Goal: Task Accomplishment & Management: Manage account settings

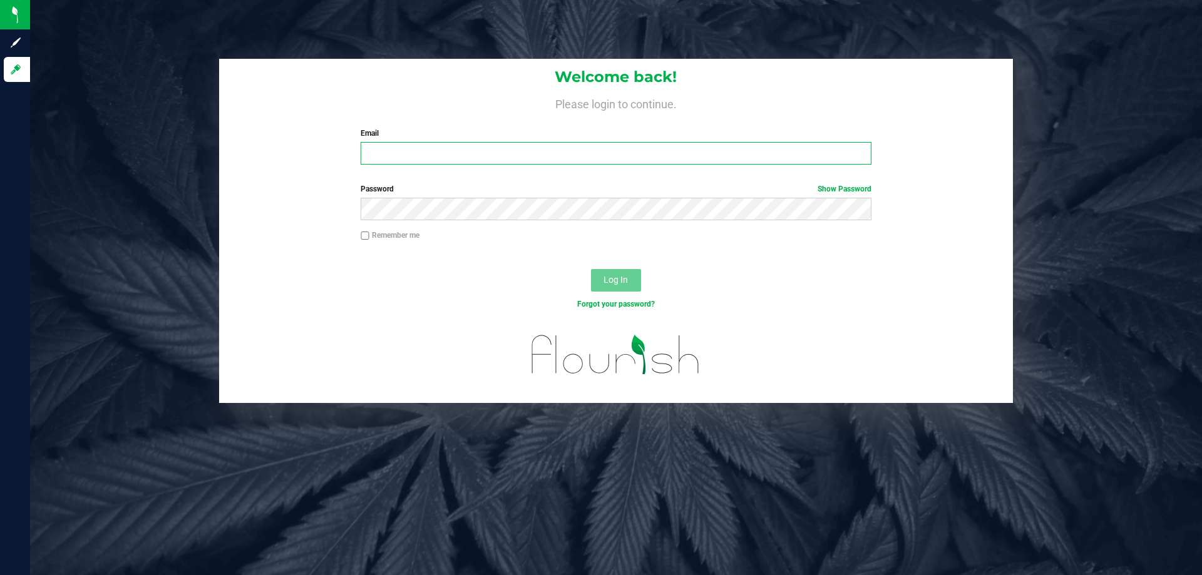
click at [371, 151] on input "Email" at bounding box center [616, 153] width 510 height 23
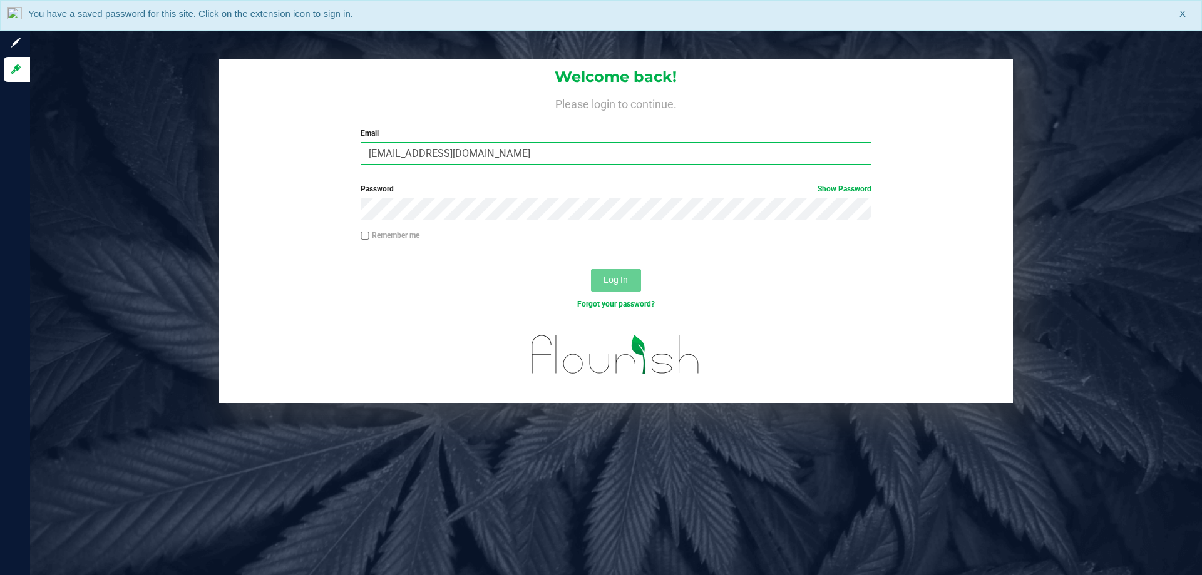
type input "[EMAIL_ADDRESS][DOMAIN_NAME]"
click at [591, 269] on button "Log In" at bounding box center [616, 280] width 50 height 23
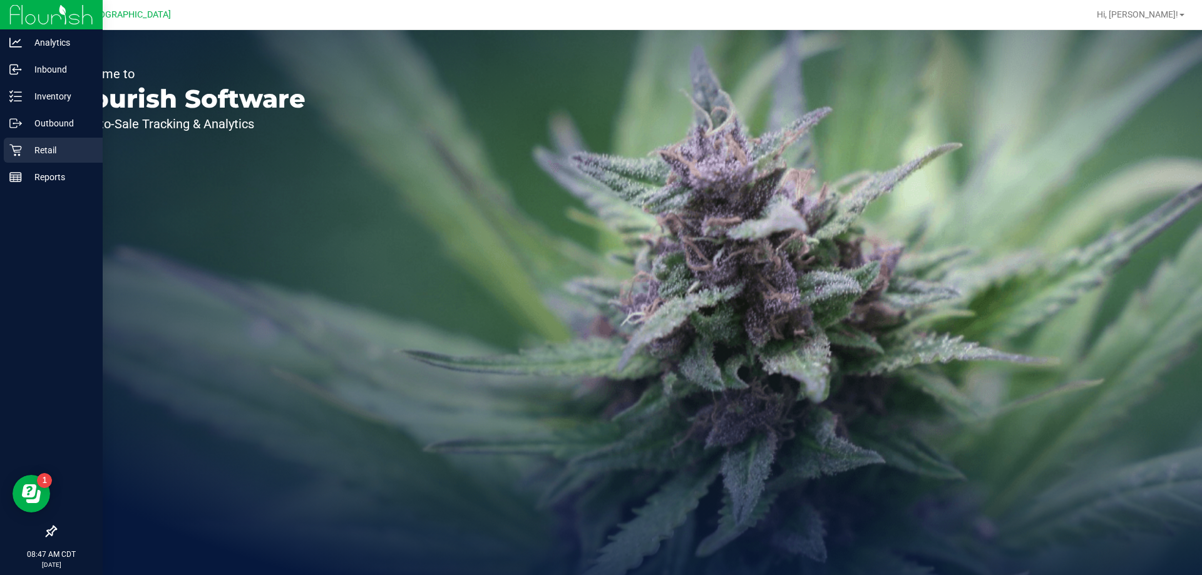
click at [34, 151] on p "Retail" at bounding box center [59, 150] width 75 height 15
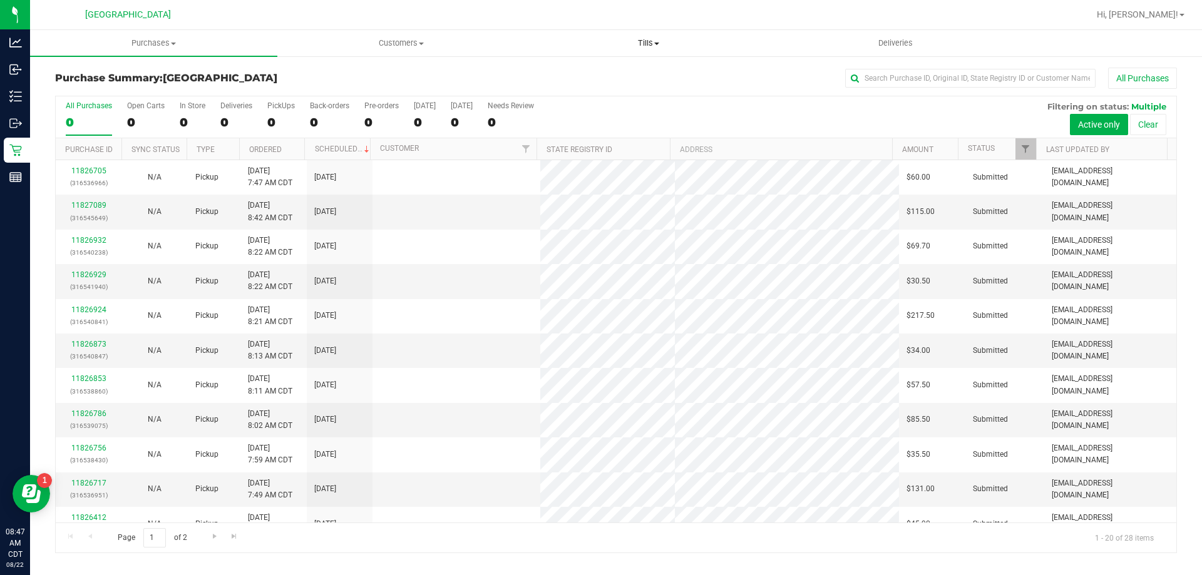
click at [645, 47] on span "Tills" at bounding box center [648, 43] width 246 height 11
click at [582, 71] on span "Manage tills" at bounding box center [567, 75] width 85 height 11
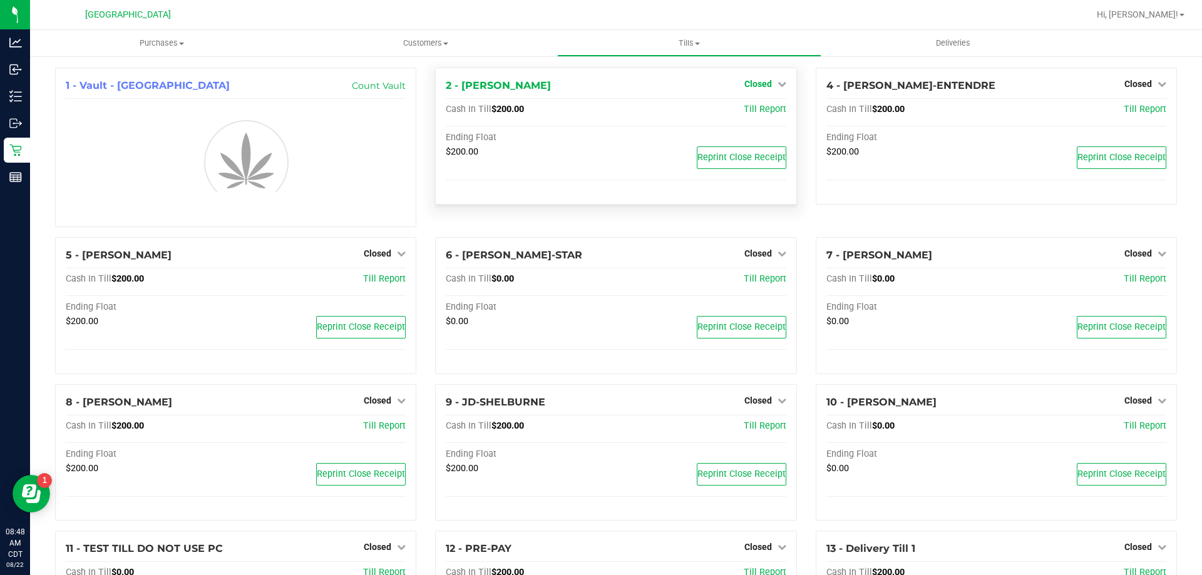
click at [777, 89] on link "Closed" at bounding box center [765, 84] width 42 height 10
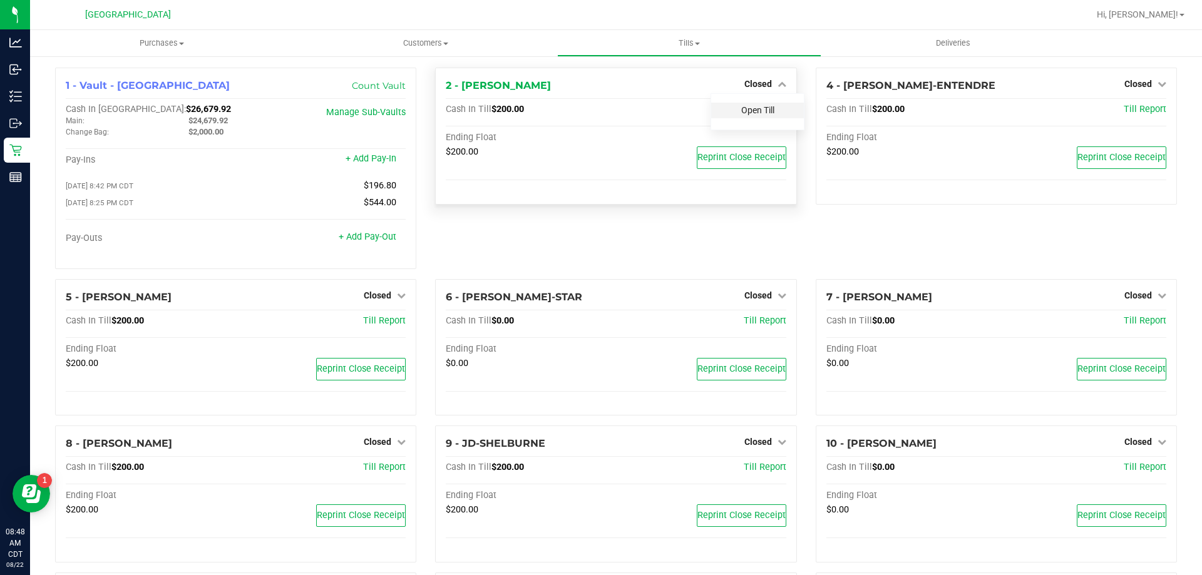
click at [762, 109] on link "Open Till" at bounding box center [757, 110] width 33 height 10
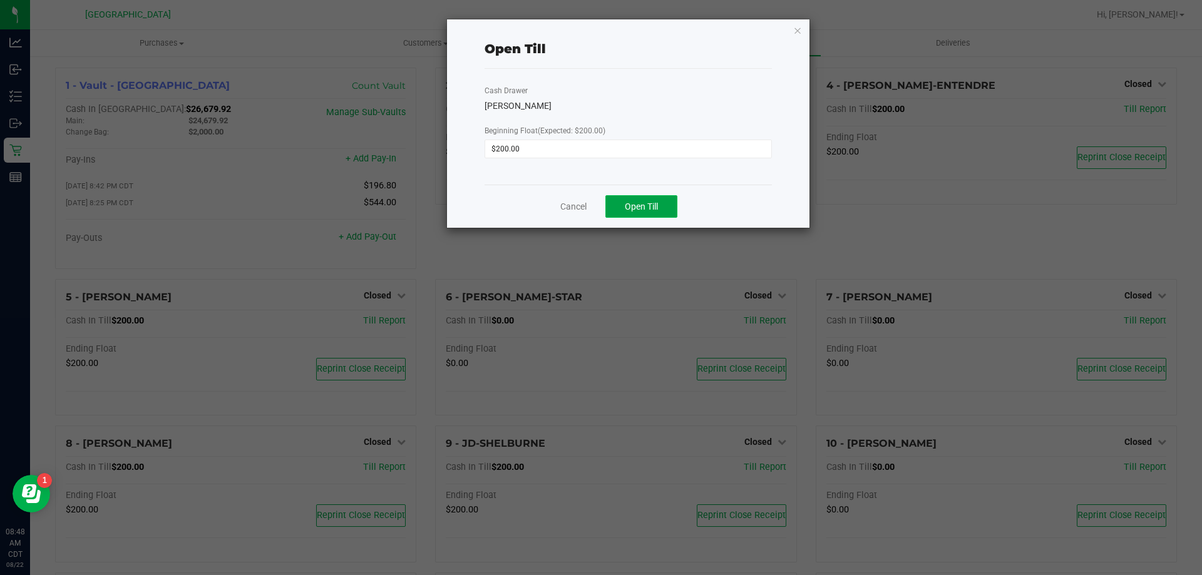
click at [650, 200] on button "Open Till" at bounding box center [641, 206] width 72 height 23
click at [797, 31] on icon "button" at bounding box center [797, 30] width 9 height 15
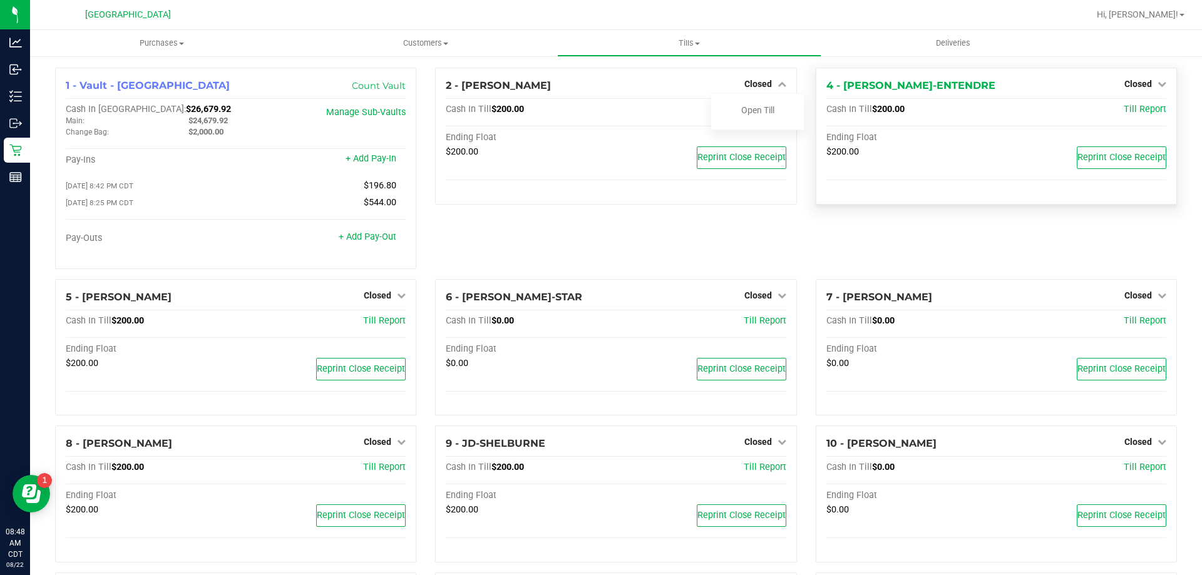
click at [1132, 90] on div "Closed" at bounding box center [1145, 83] width 42 height 15
click at [1139, 83] on span "Closed" at bounding box center [1138, 84] width 28 height 10
click at [1124, 109] on link "Open Till" at bounding box center [1137, 110] width 33 height 10
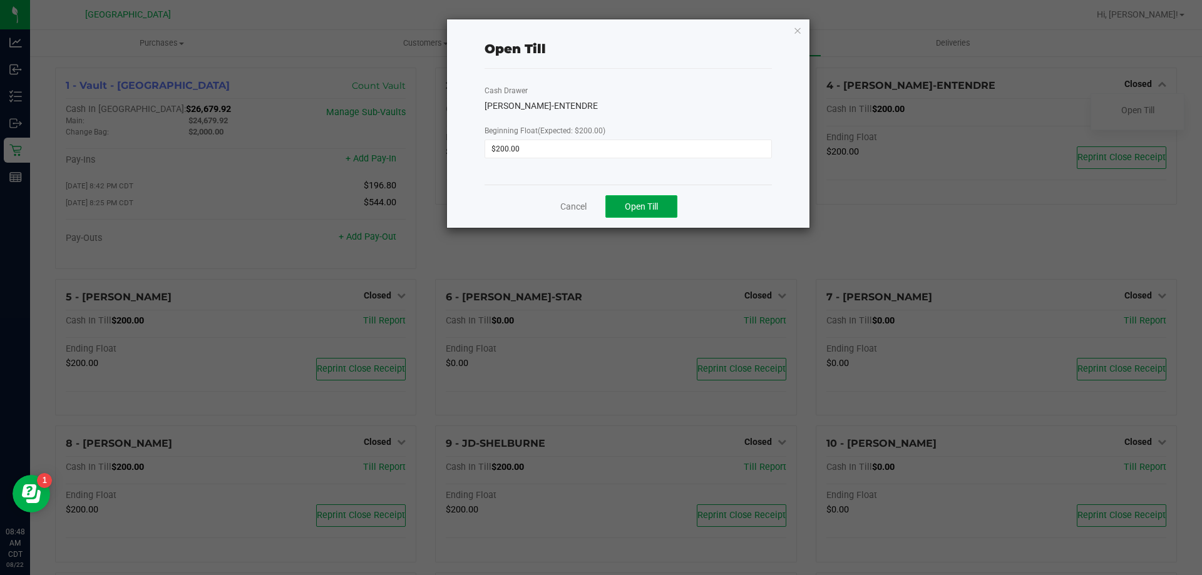
click at [661, 206] on button "Open Till" at bounding box center [641, 206] width 72 height 23
click at [794, 34] on icon "button" at bounding box center [797, 30] width 9 height 15
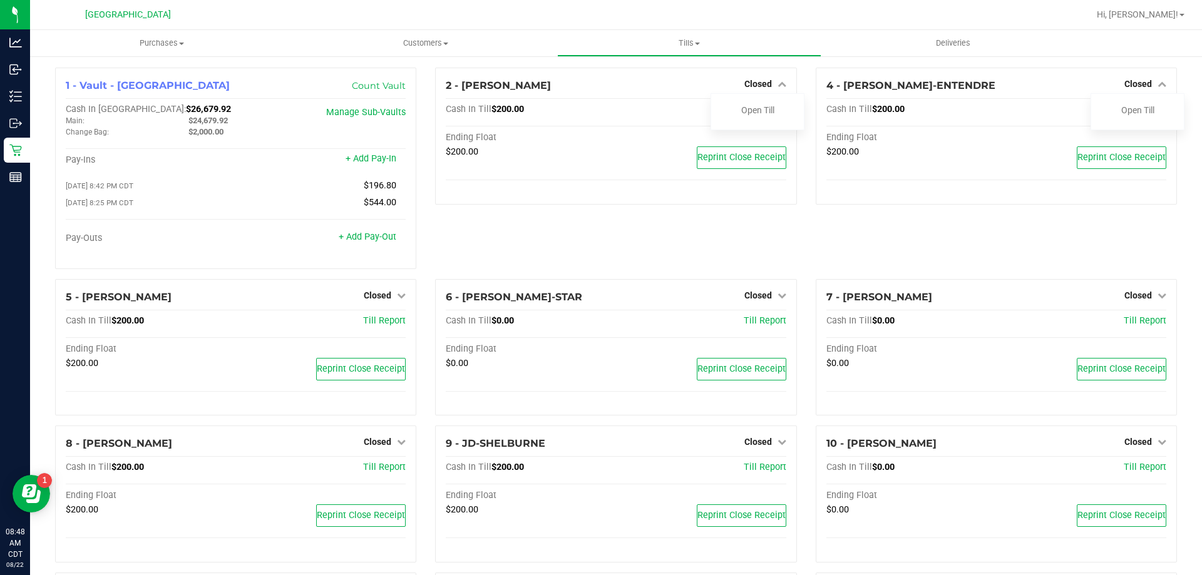
scroll to position [125, 0]
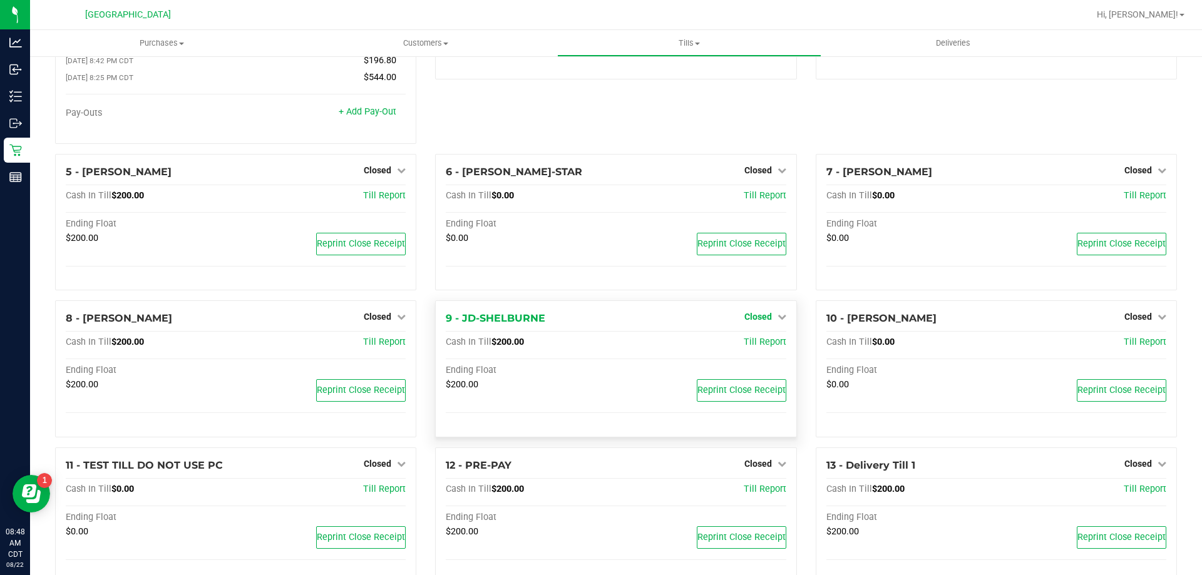
click at [757, 319] on span "Closed" at bounding box center [758, 317] width 28 height 10
click at [752, 343] on link "Open Till" at bounding box center [757, 343] width 33 height 10
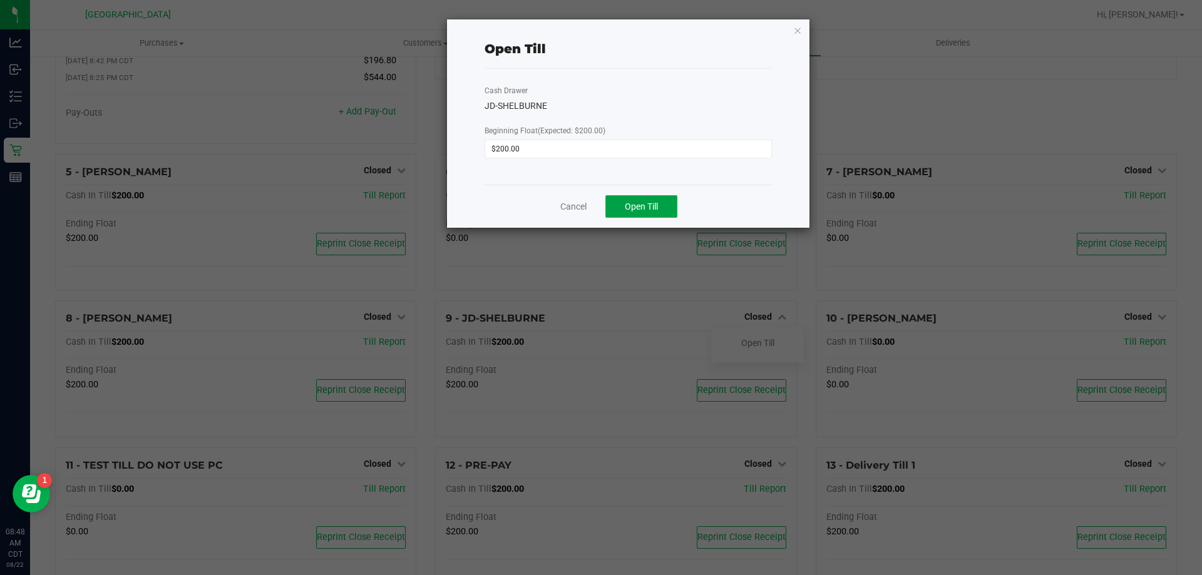
click at [652, 203] on span "Open Till" at bounding box center [641, 207] width 33 height 10
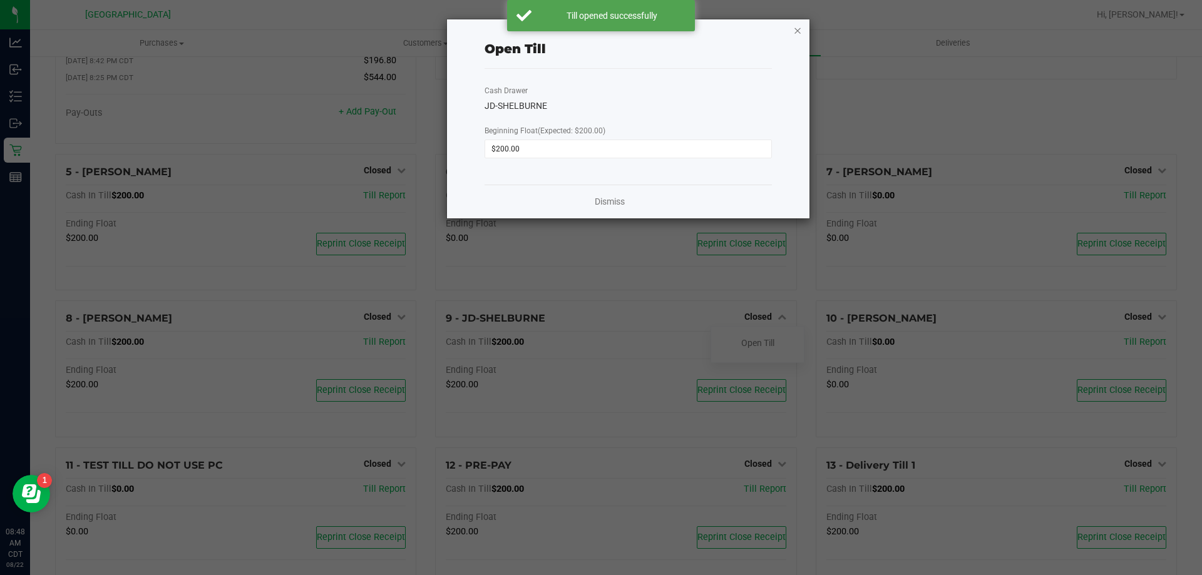
click at [798, 32] on icon "button" at bounding box center [797, 30] width 9 height 15
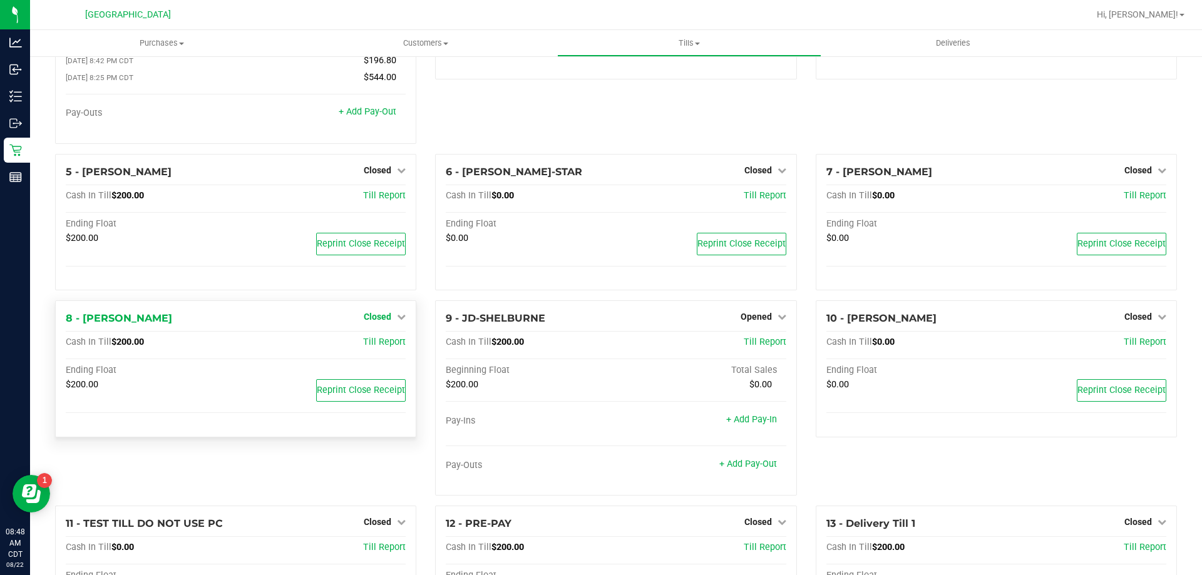
click at [387, 322] on span "Closed" at bounding box center [378, 317] width 28 height 10
click at [379, 347] on link "Open Till" at bounding box center [377, 343] width 33 height 10
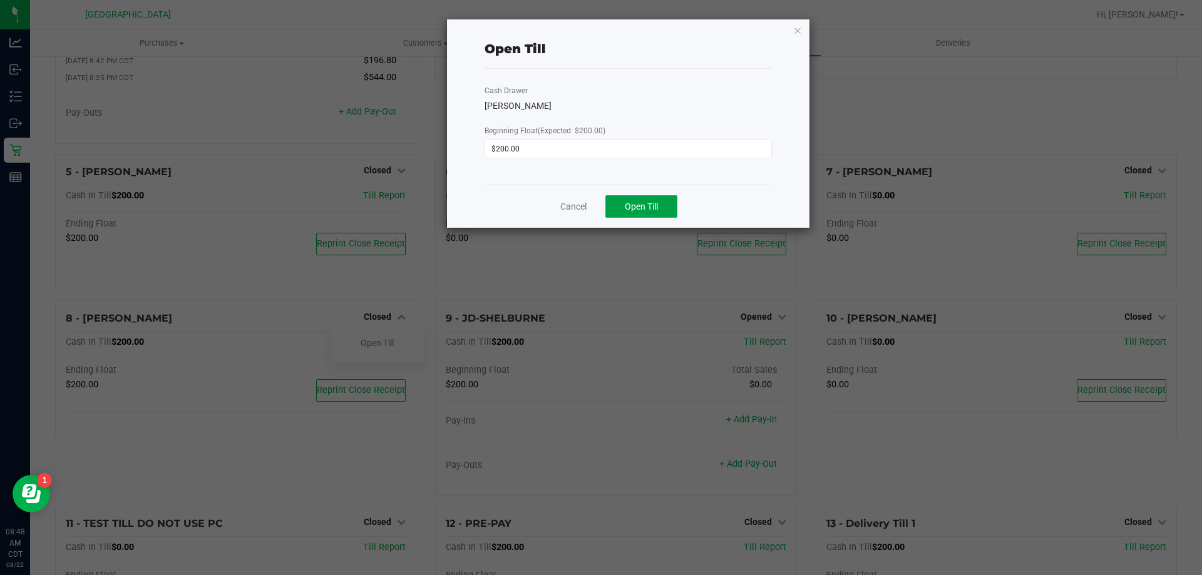
click at [637, 205] on span "Open Till" at bounding box center [641, 207] width 33 height 10
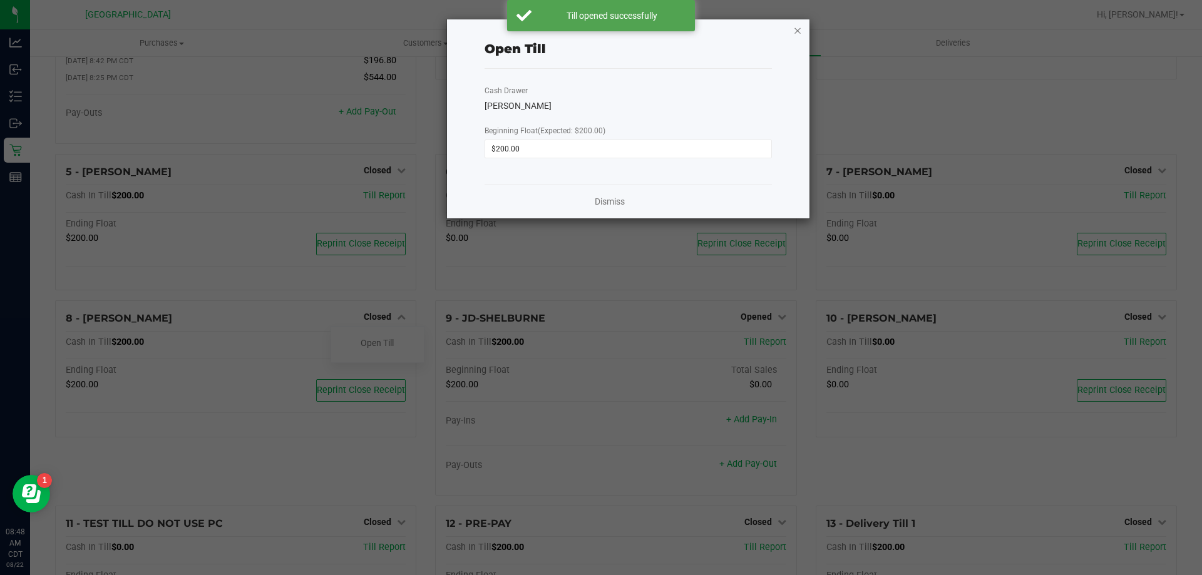
click at [796, 29] on icon "button" at bounding box center [797, 30] width 9 height 15
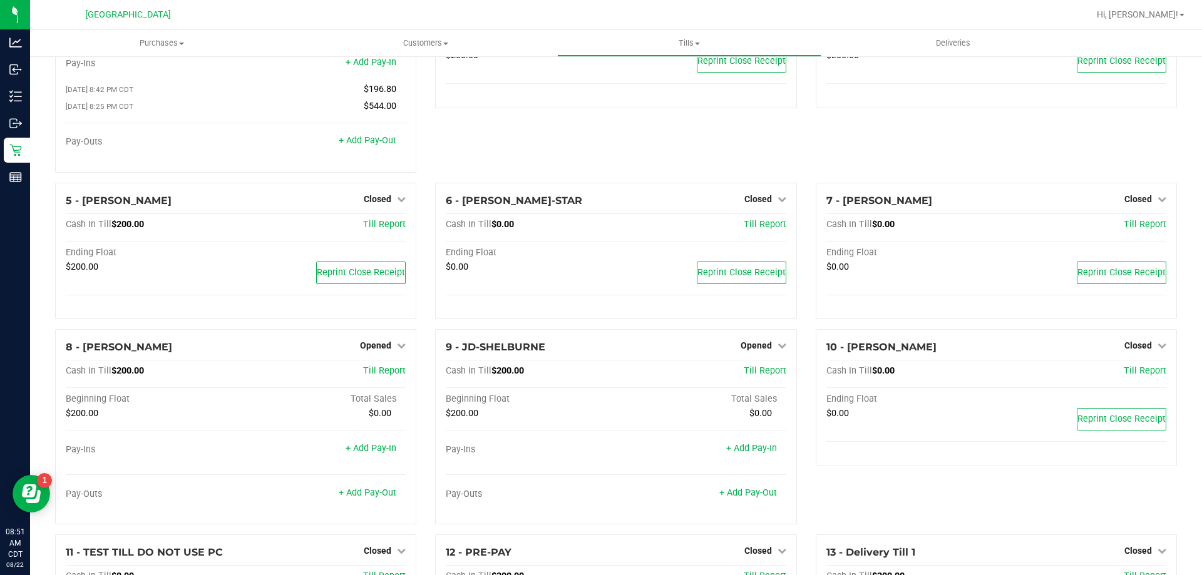
scroll to position [0, 0]
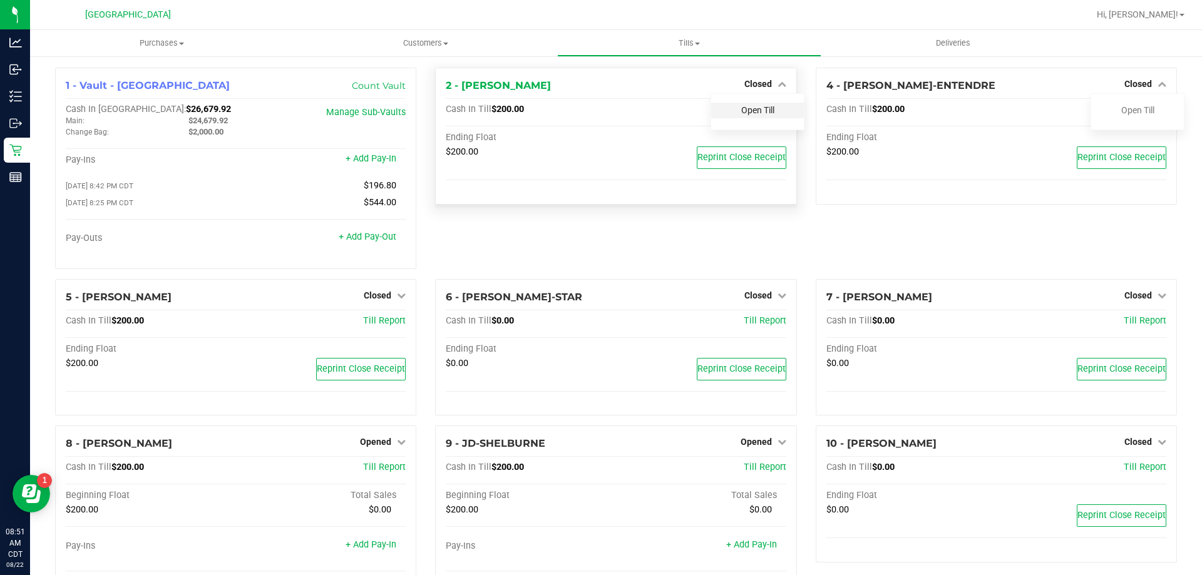
click at [748, 113] on link "Open Till" at bounding box center [757, 110] width 33 height 10
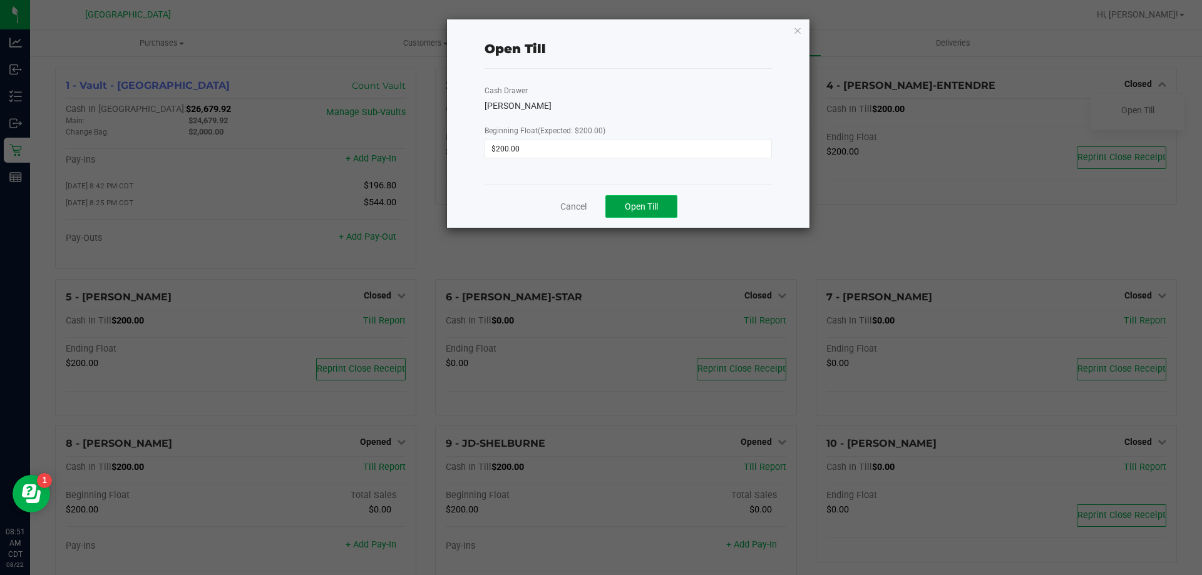
click at [653, 210] on span "Open Till" at bounding box center [641, 207] width 33 height 10
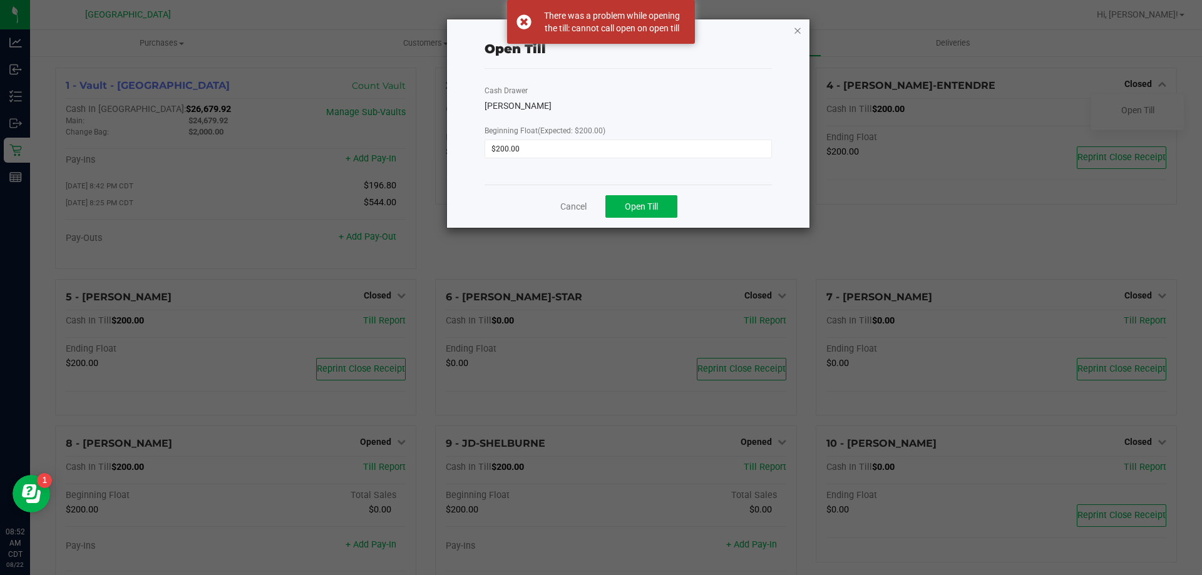
click at [797, 26] on icon "button" at bounding box center [797, 30] width 9 height 15
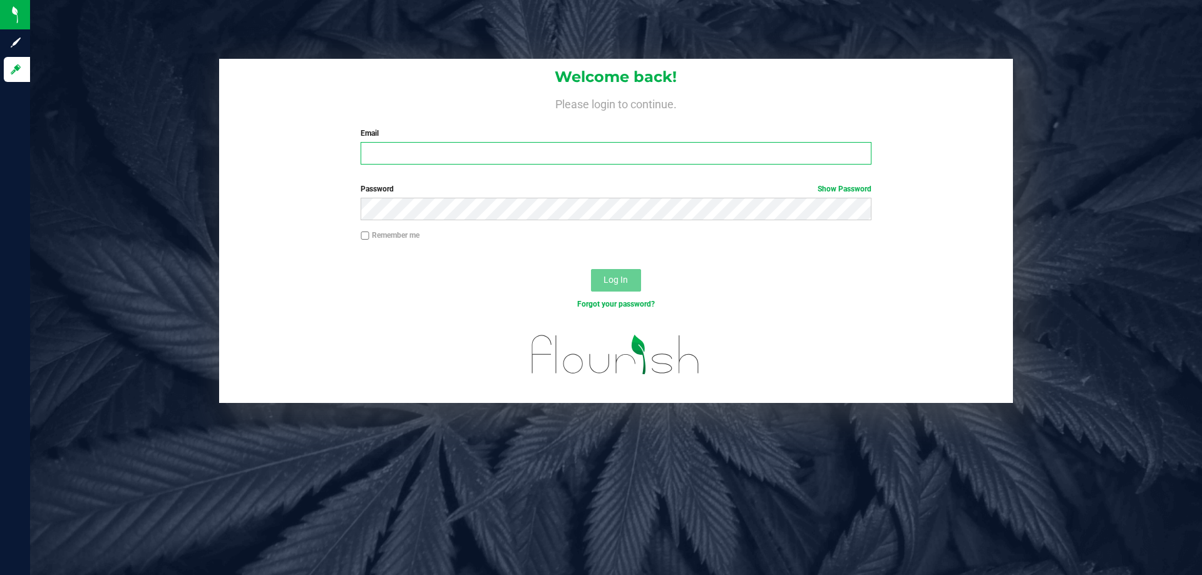
click at [392, 151] on input "Email" at bounding box center [616, 153] width 510 height 23
type input "[EMAIL_ADDRESS][DOMAIN_NAME]"
click at [591, 269] on button "Log In" at bounding box center [616, 280] width 50 height 23
